Goal: Navigation & Orientation: Find specific page/section

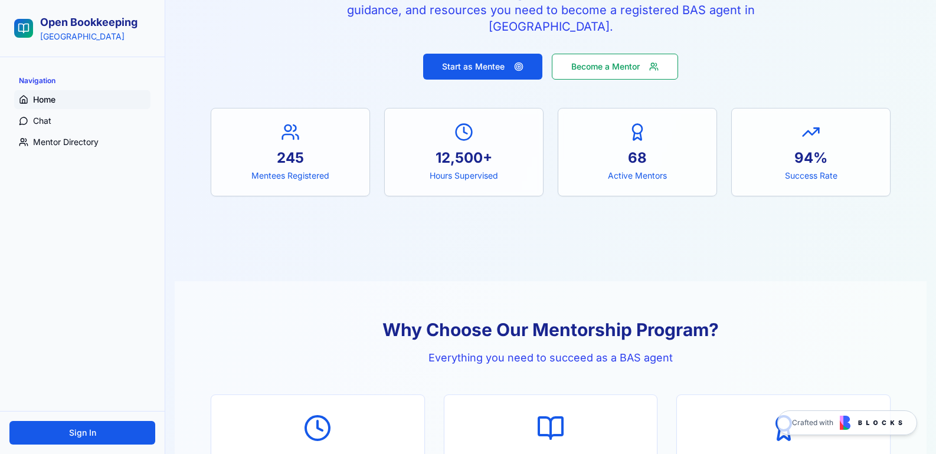
scroll to position [175, 0]
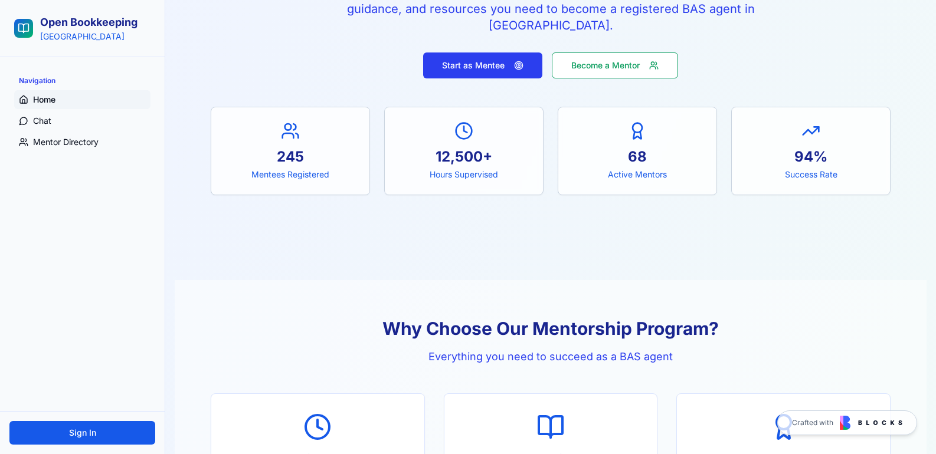
click at [487, 63] on button "Start as Mentee" at bounding box center [482, 66] width 119 height 26
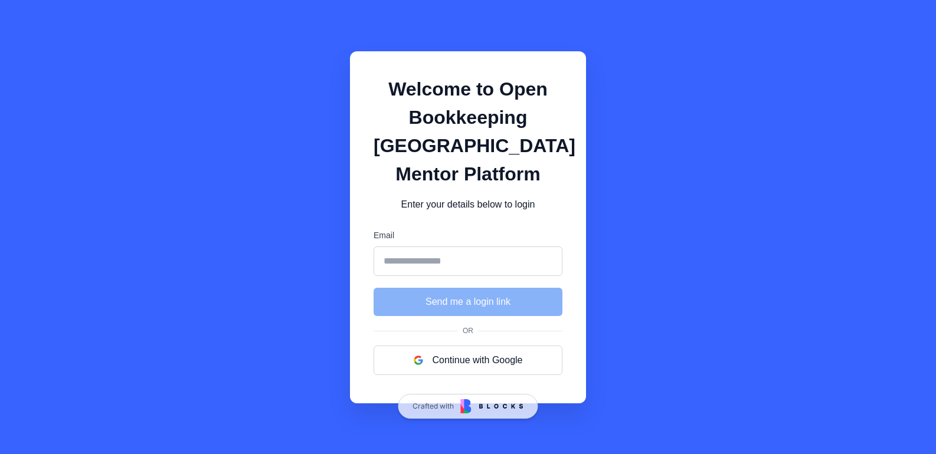
click at [267, 209] on div "Welcome to Open Bookkeeping [GEOGRAPHIC_DATA] Mentor Platform Enter your detail…" at bounding box center [468, 227] width 936 height 454
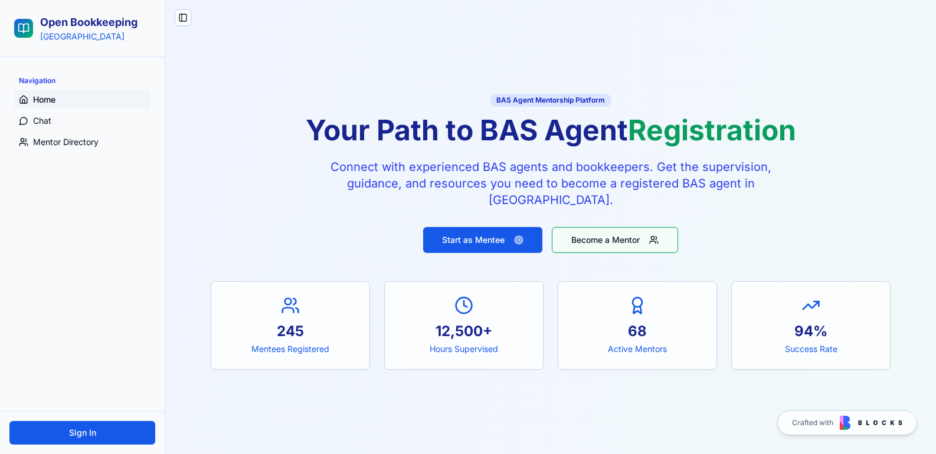
click at [614, 245] on button "Become a Mentor" at bounding box center [615, 240] width 126 height 26
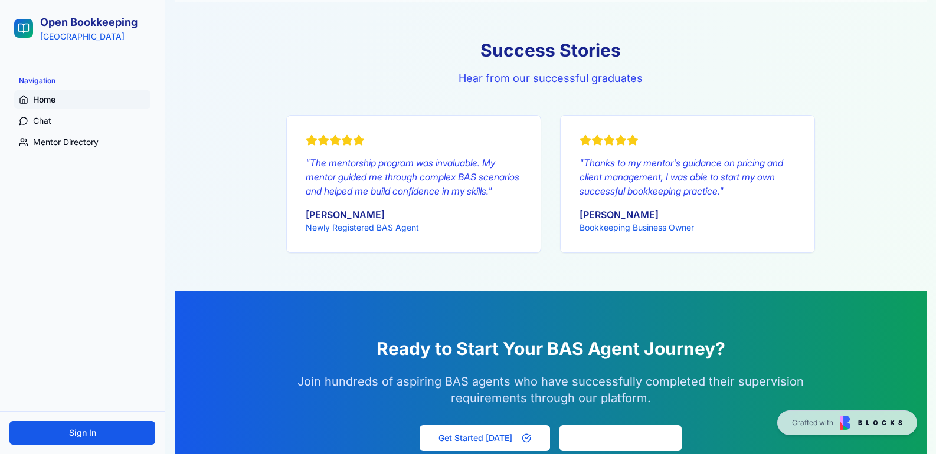
scroll to position [1350, 0]
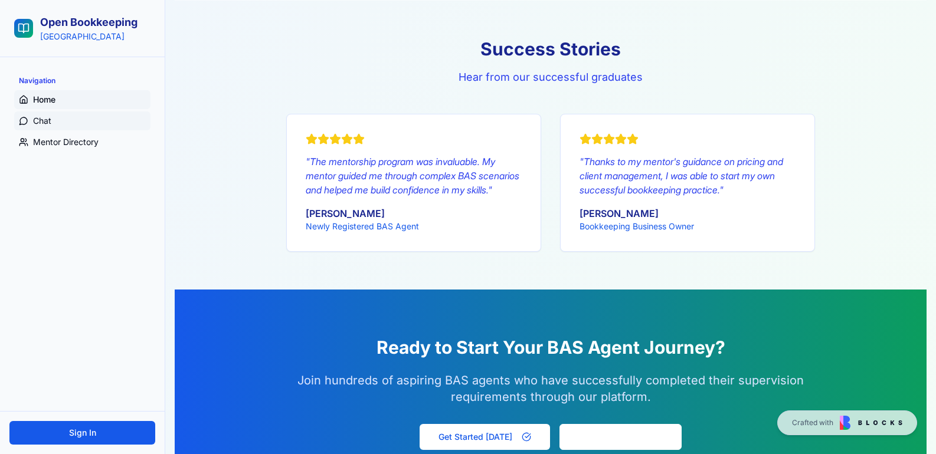
click at [48, 120] on span "Chat" at bounding box center [42, 121] width 18 height 12
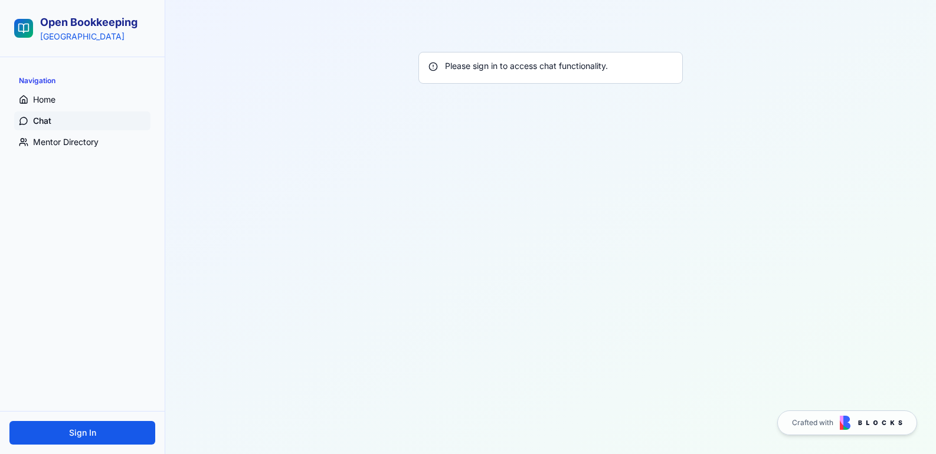
scroll to position [54, 0]
click at [57, 146] on span "Mentor Directory" at bounding box center [65, 142] width 65 height 12
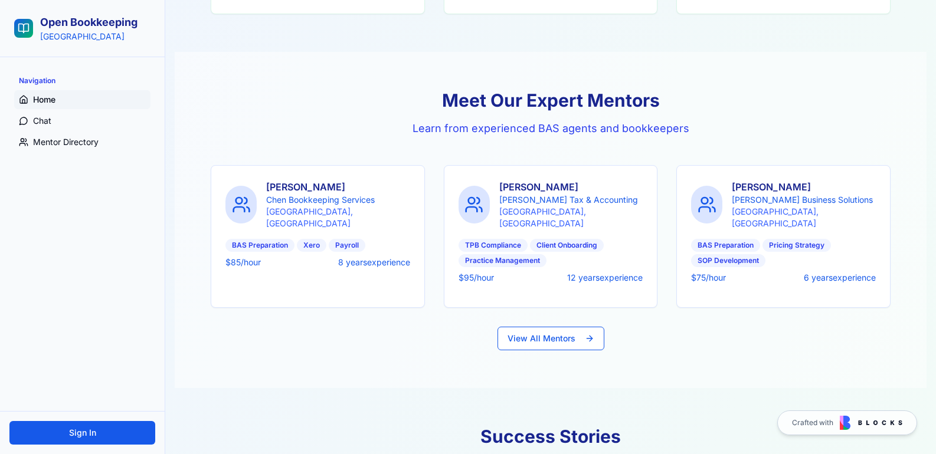
scroll to position [991, 0]
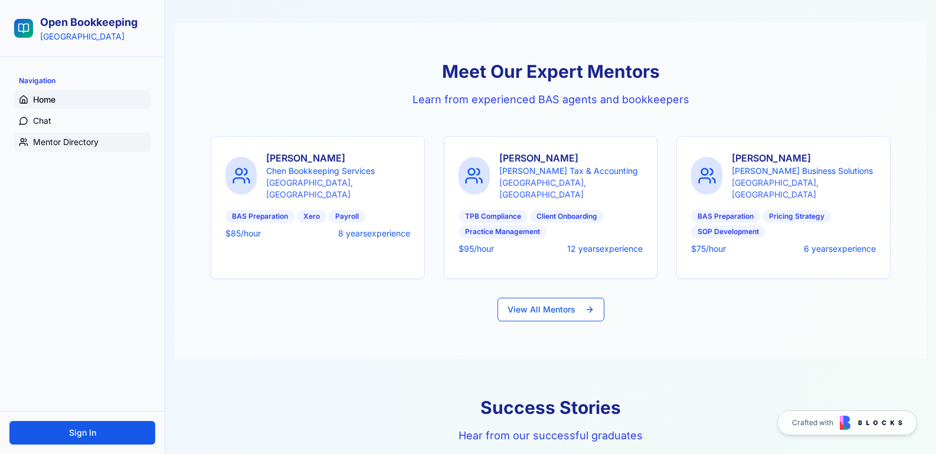
click at [75, 149] on link "Mentor Directory" at bounding box center [82, 142] width 136 height 19
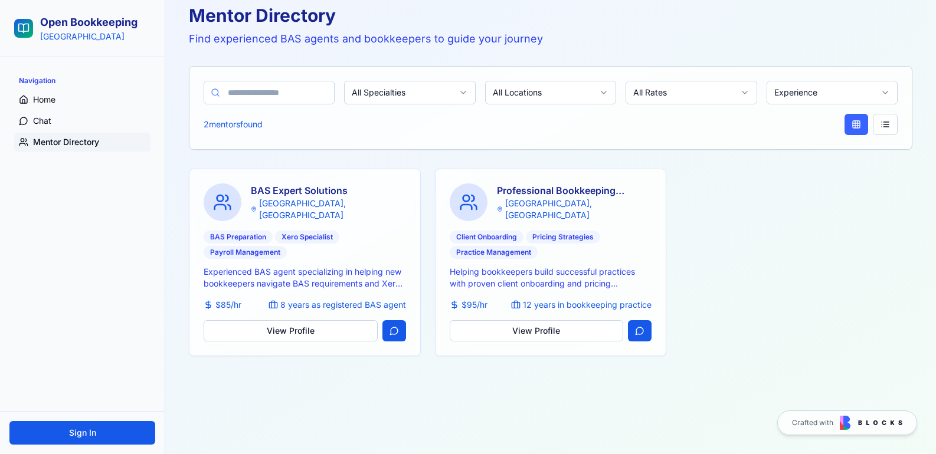
scroll to position [54, 0]
click at [67, 121] on link "Chat" at bounding box center [82, 121] width 136 height 19
